Goal: Obtain resource: Download file/media

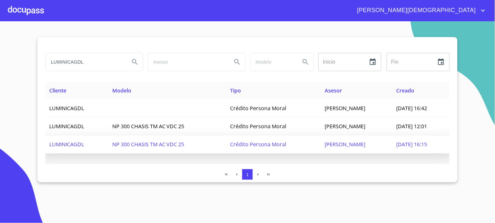
click at [396, 143] on span "[DATE] 16:15" at bounding box center [411, 144] width 31 height 7
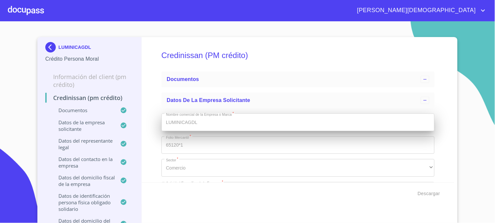
type input "[DATE]"
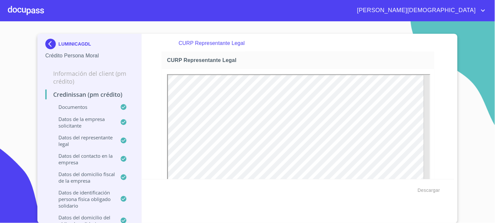
scroll to position [3095, 0]
click at [49, 45] on img at bounding box center [51, 44] width 13 height 10
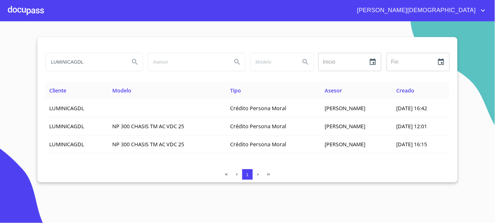
drag, startPoint x: 90, startPoint y: 65, endPoint x: 40, endPoint y: 64, distance: 49.5
click at [40, 64] on div "LUMINICAGDL Inicio ​ Fin ​ Cliente Modelo Tipo Asesor Creado LUMINICAGDL Crédit…" at bounding box center [247, 109] width 420 height 145
type input "SAVETSA DE OCCIDENTE"
click at [132, 62] on icon "Search" at bounding box center [135, 62] width 8 height 8
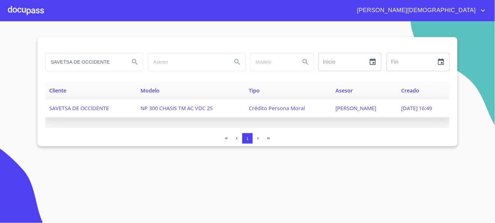
click at [343, 109] on span "[PERSON_NAME]" at bounding box center [355, 108] width 41 height 7
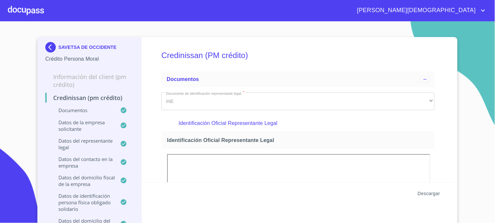
click at [429, 193] on span "Descargar" at bounding box center [429, 194] width 22 height 8
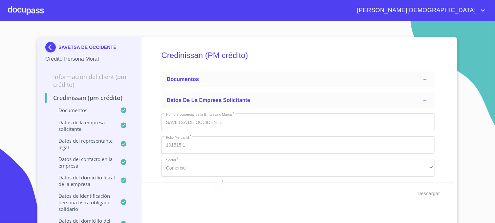
click at [47, 48] on img at bounding box center [51, 47] width 13 height 10
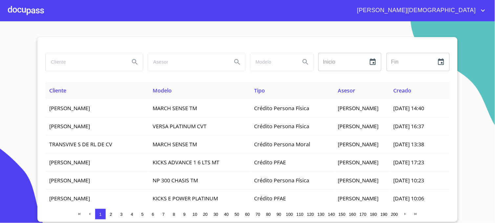
click at [67, 62] on input "search" at bounding box center [85, 62] width 79 height 18
type input "LUMINICAGDL"
click at [134, 64] on icon "Search" at bounding box center [135, 62] width 8 height 8
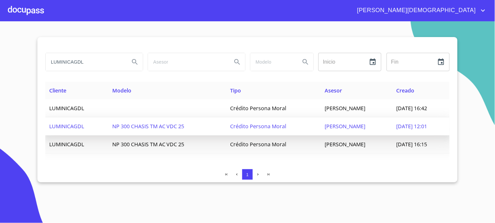
click at [396, 125] on span "[DATE] 12:01" at bounding box center [411, 126] width 31 height 7
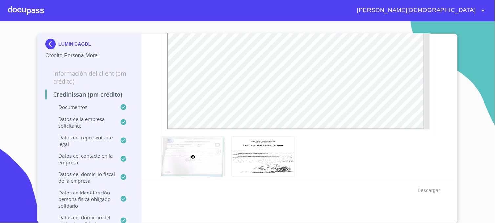
scroll to position [1950, 0]
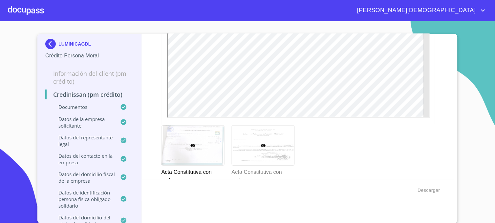
click at [263, 135] on div at bounding box center [263, 146] width 62 height 40
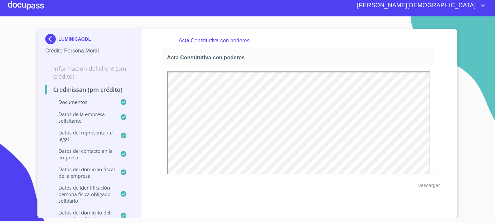
scroll to position [0, 0]
click at [51, 39] on img at bounding box center [51, 39] width 13 height 10
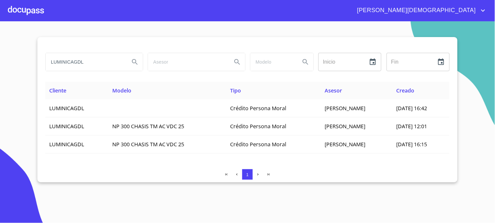
drag, startPoint x: 87, startPoint y: 63, endPoint x: 21, endPoint y: 63, distance: 66.3
click at [21, 63] on section "LUMINICAGDL Inicio ​ Fin ​ Cliente Modelo Tipo Asesor Creado LUMINICAGDL Crédit…" at bounding box center [247, 122] width 495 height 202
type input "SAVETSA"
click at [135, 59] on icon "Search" at bounding box center [135, 62] width 8 height 8
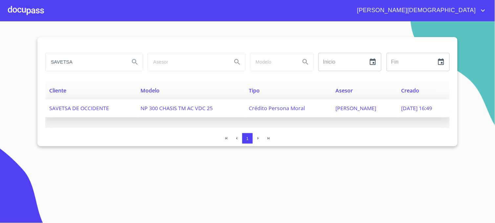
click at [338, 108] on span "[PERSON_NAME]" at bounding box center [355, 108] width 41 height 7
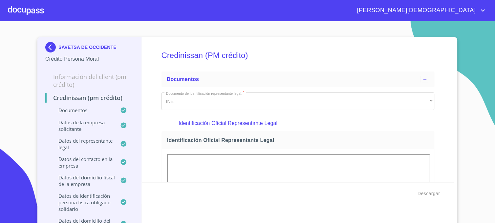
click at [479, 159] on section "SAVETSA DE OCCIDENTE Crédito Persona Moral Información del Client (PM crédito) …" at bounding box center [247, 122] width 495 height 202
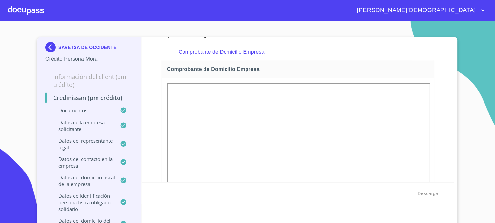
scroll to position [364, 0]
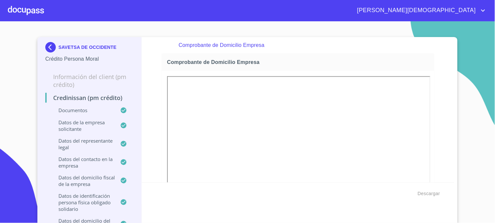
click at [473, 143] on section "SAVETSA DE OCCIDENTE Crédito Persona Moral Información del Client (PM crédito) …" at bounding box center [247, 122] width 495 height 202
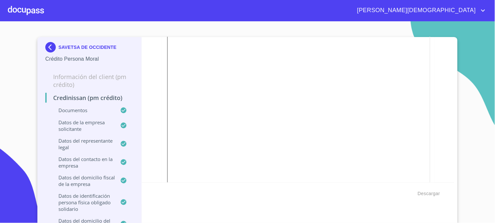
scroll to position [692, 0]
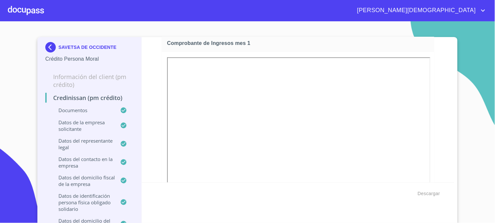
click at [476, 155] on section "SAVETSA DE OCCIDENTE Crédito Persona Moral Información del Client (PM crédito) …" at bounding box center [247, 122] width 495 height 202
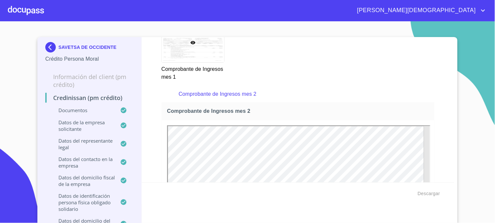
scroll to position [947, 0]
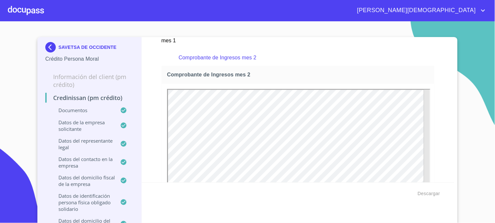
click at [481, 138] on section "SAVETSA DE OCCIDENTE Crédito Persona Moral Información del Client (PM crédito) …" at bounding box center [247, 122] width 495 height 202
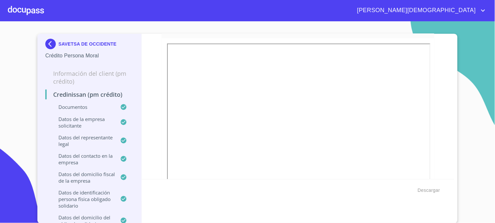
scroll to position [1239, 0]
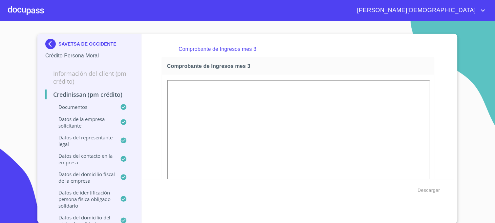
click at [484, 157] on section "SAVETSA DE OCCIDENTE Crédito Persona Moral Información del Client (PM crédito) …" at bounding box center [247, 122] width 495 height 202
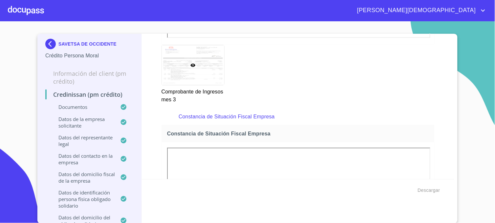
scroll to position [1531, 0]
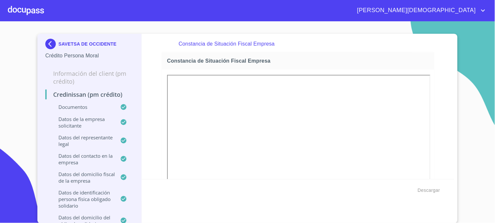
click at [476, 138] on section "SAVETSA DE OCCIDENTE Crédito Persona Moral Información del Client (PM crédito) …" at bounding box center [247, 122] width 495 height 202
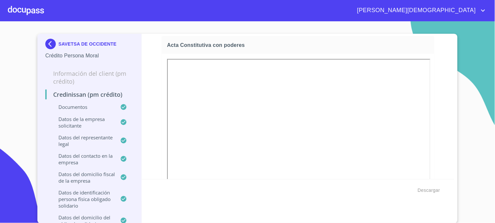
scroll to position [1822, 0]
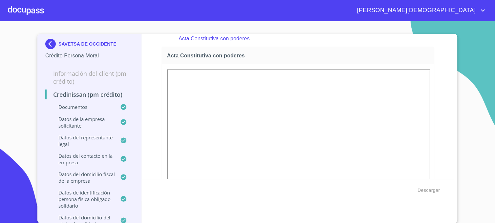
click at [479, 140] on section "SAVETSA DE OCCIDENTE Crédito Persona Moral Información del Client (PM crédito) …" at bounding box center [247, 122] width 495 height 202
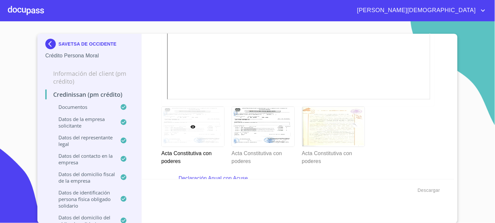
scroll to position [1968, 0]
click at [191, 129] on div at bounding box center [193, 128] width 62 height 40
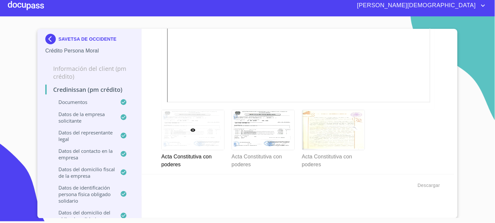
scroll to position [1961, 0]
click at [260, 128] on icon at bounding box center [262, 129] width 5 height 3
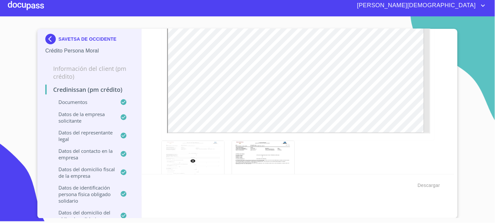
scroll to position [2143, 0]
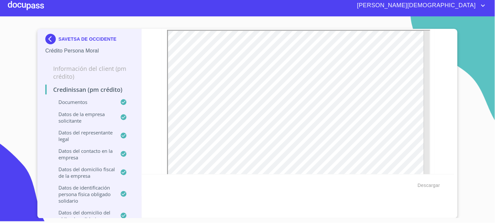
click at [476, 137] on section "SAVETSA DE OCCIDENTE Crédito Persona Moral Información del Client (PM crédito) …" at bounding box center [247, 117] width 495 height 202
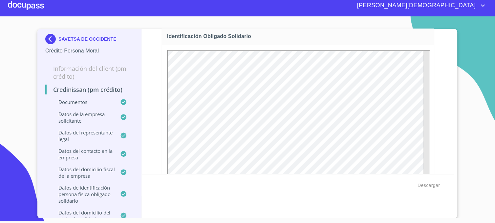
scroll to position [2435, 0]
drag, startPoint x: 481, startPoint y: 132, endPoint x: 470, endPoint y: 136, distance: 11.9
click at [481, 132] on section "SAVETSA DE OCCIDENTE Crédito Persona Moral Información del Client (PM crédito) …" at bounding box center [247, 117] width 495 height 202
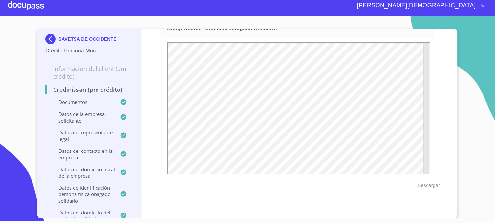
click at [477, 115] on section "SAVETSA DE OCCIDENTE Crédito Persona Moral Información del Client (PM crédito) …" at bounding box center [247, 117] width 495 height 202
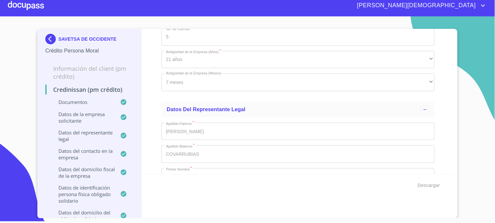
scroll to position [5132, 0]
